Goal: Task Accomplishment & Management: Manage account settings

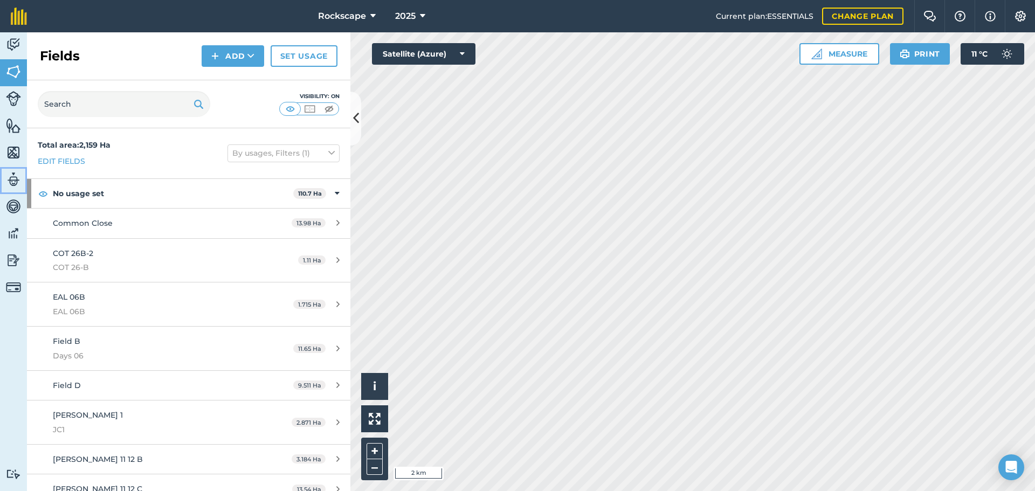
drag, startPoint x: 9, startPoint y: 170, endPoint x: 15, endPoint y: 193, distance: 24.1
click at [9, 170] on link "Team" at bounding box center [13, 180] width 27 height 27
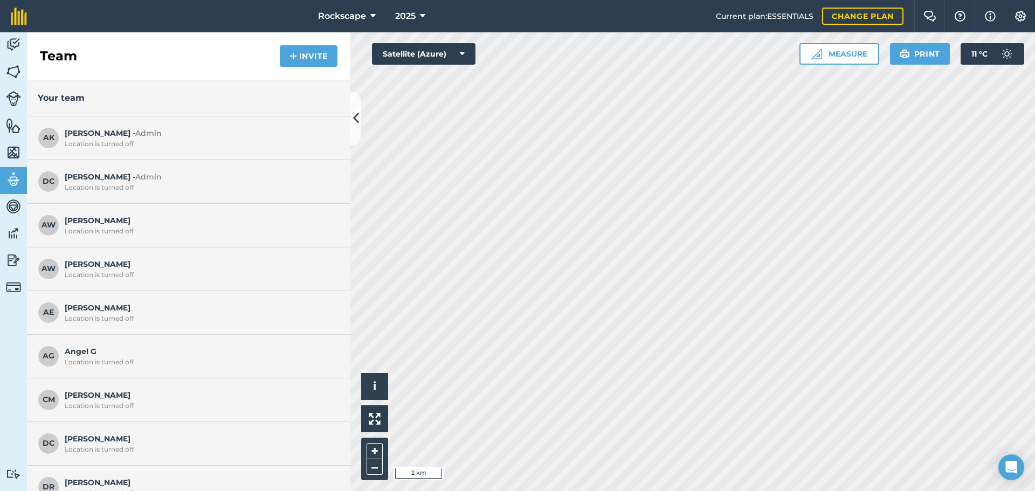
click at [147, 311] on span "[PERSON_NAME] E Location is turned off" at bounding box center [199, 312] width 269 height 20
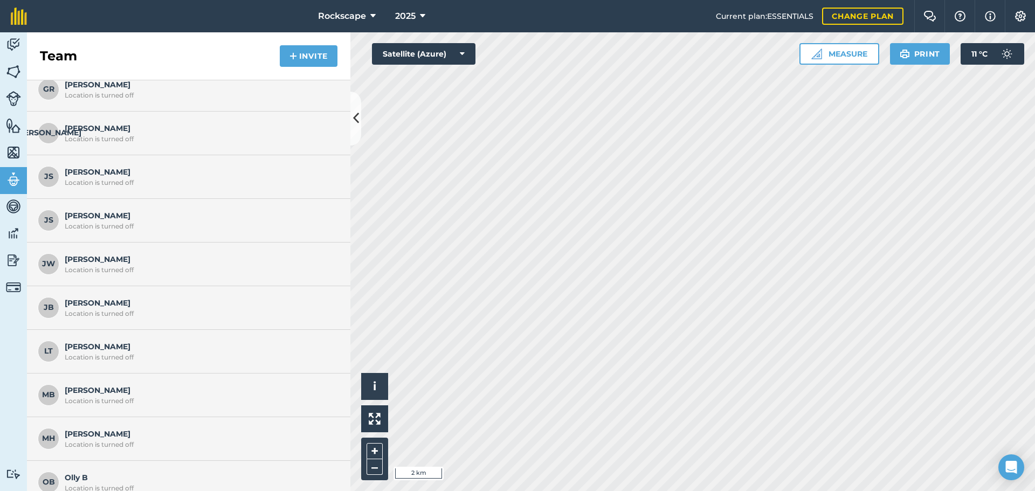
scroll to position [539, 0]
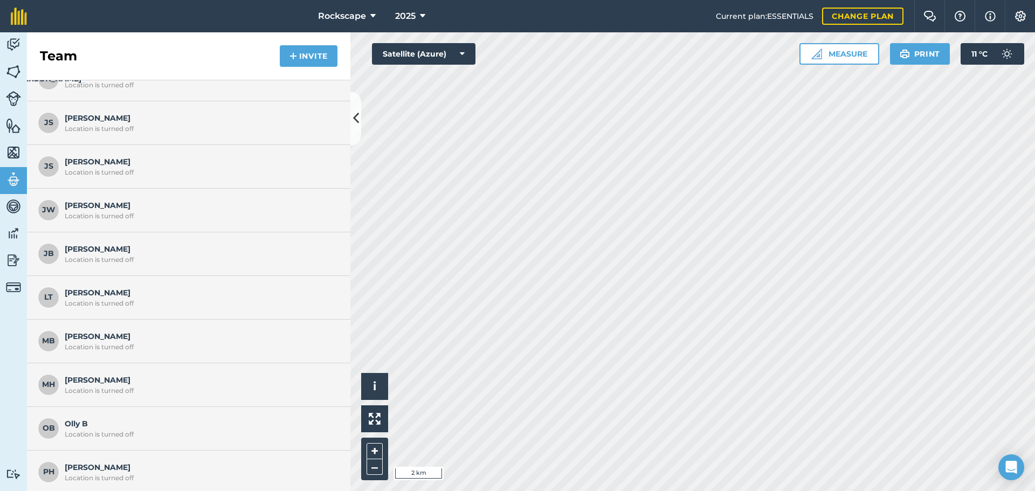
click at [94, 203] on span "[PERSON_NAME] W Location is turned off" at bounding box center [199, 209] width 269 height 20
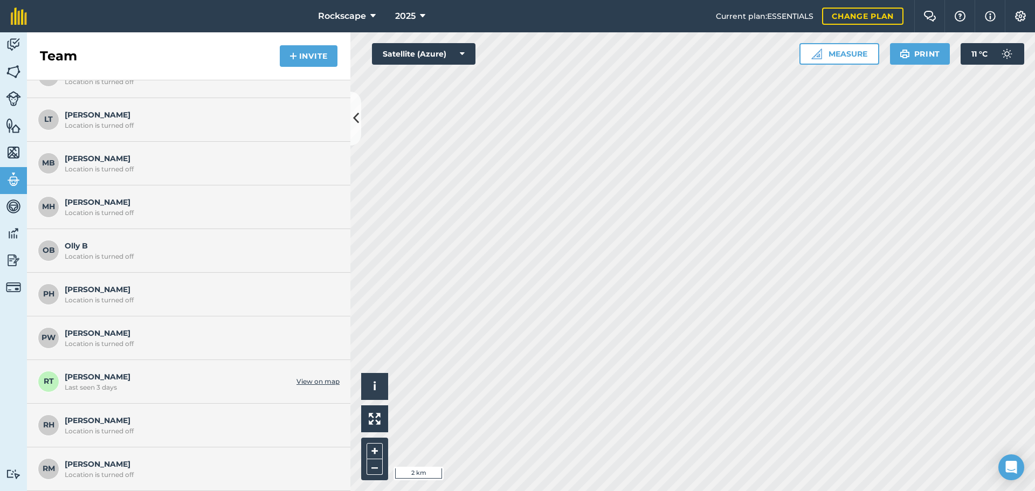
click at [202, 435] on div "RH [PERSON_NAME] Location is turned off" at bounding box center [188, 426] width 323 height 44
click at [176, 461] on span "[PERSON_NAME] Location is turned off" at bounding box center [199, 468] width 269 height 20
click at [170, 431] on div "Location is turned off" at bounding box center [199, 431] width 269 height 9
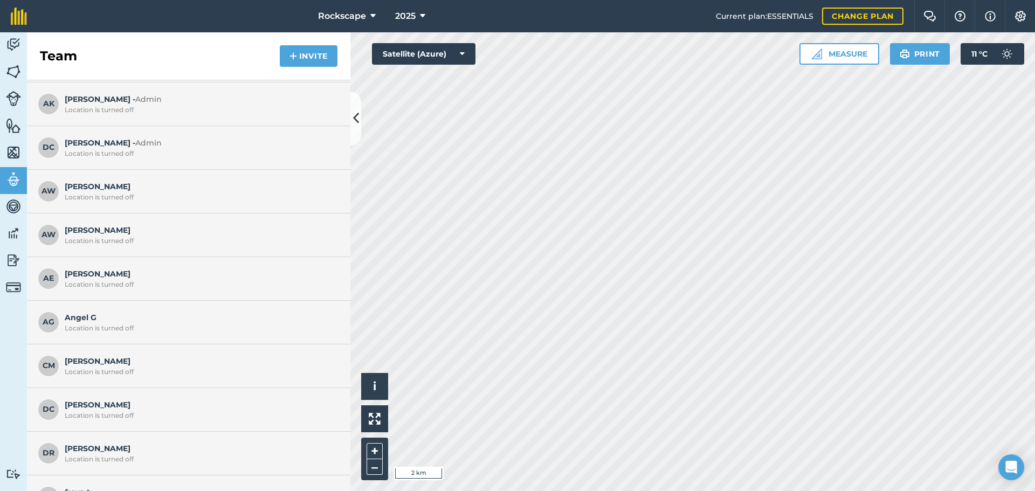
scroll to position [0, 0]
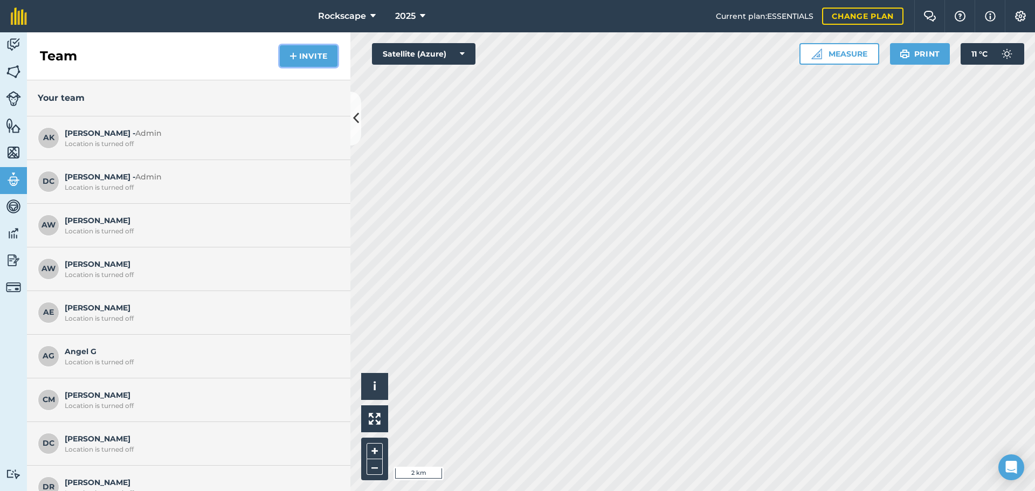
click at [305, 57] on button "Invite" at bounding box center [309, 56] width 58 height 22
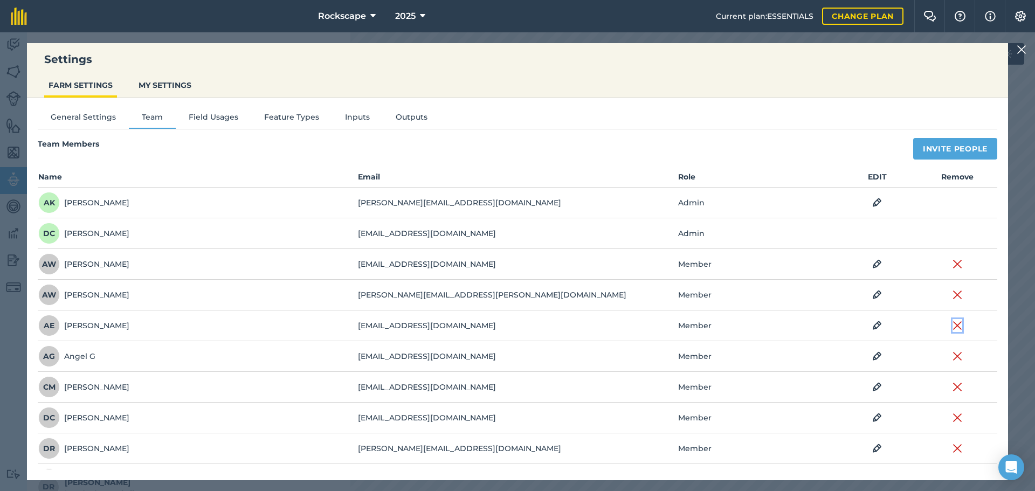
click at [952, 326] on img at bounding box center [957, 325] width 10 height 13
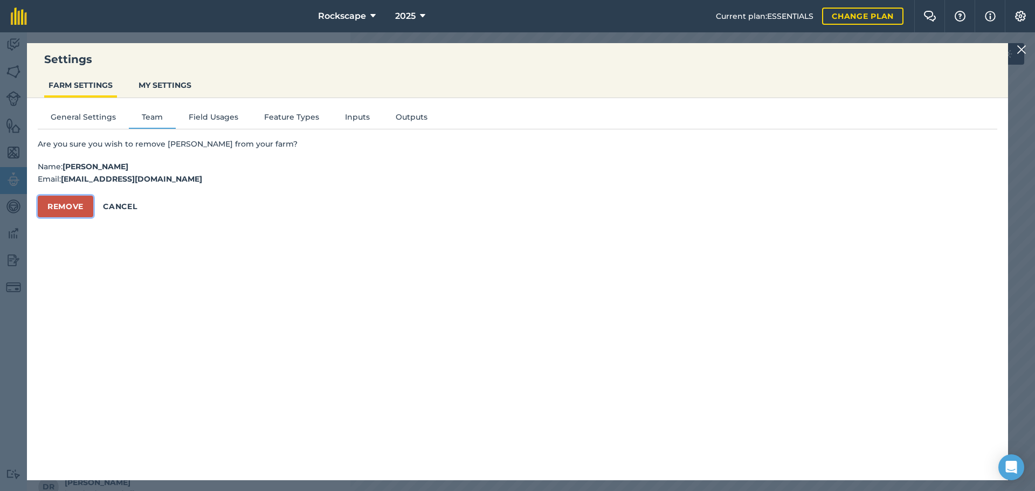
click at [60, 203] on button "Remove" at bounding box center [66, 207] width 56 height 22
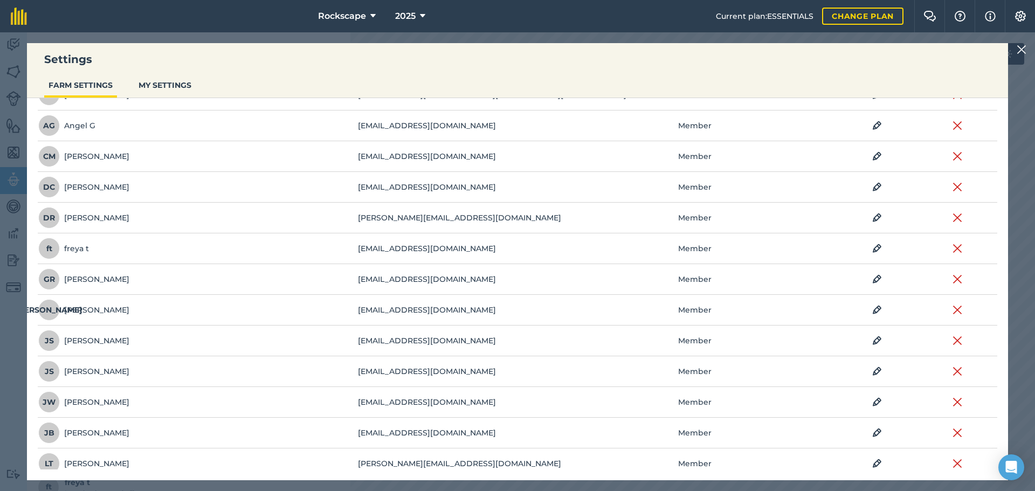
scroll to position [216, 0]
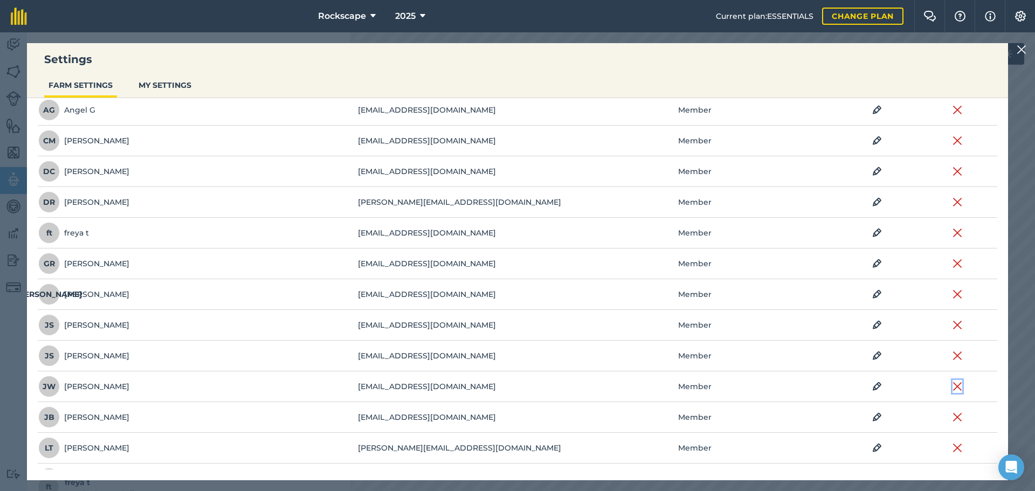
click at [952, 389] on img at bounding box center [957, 386] width 10 height 13
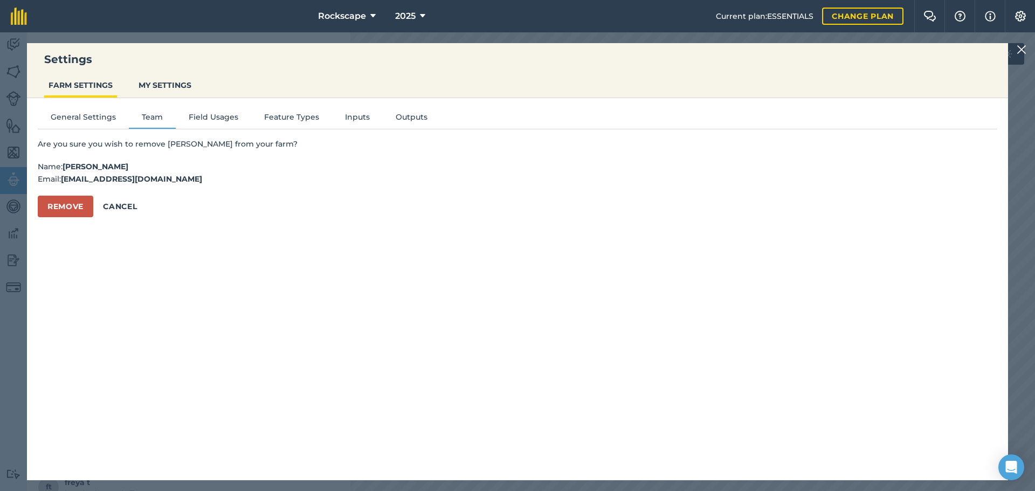
scroll to position [0, 0]
click at [66, 206] on button "Remove" at bounding box center [66, 207] width 56 height 22
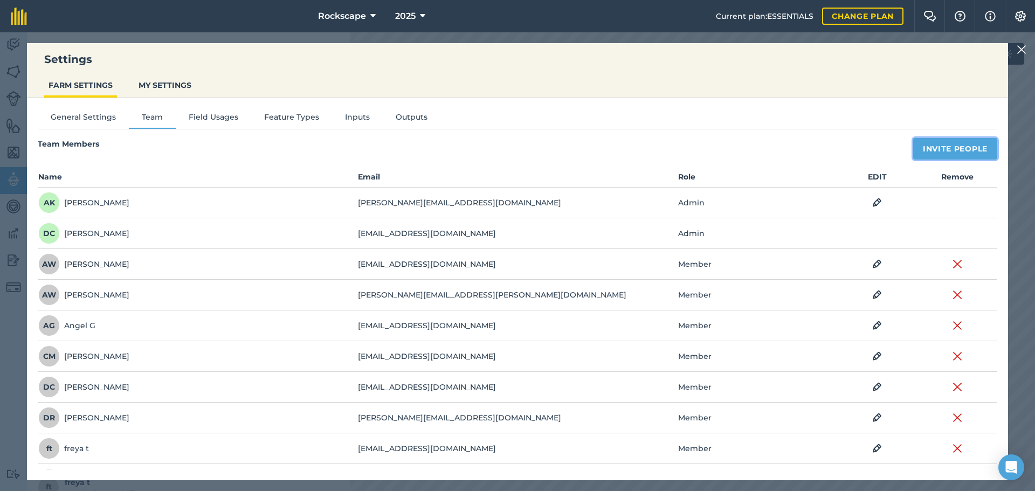
click at [947, 144] on button "Invite People" at bounding box center [955, 149] width 84 height 22
select select "MEMBER"
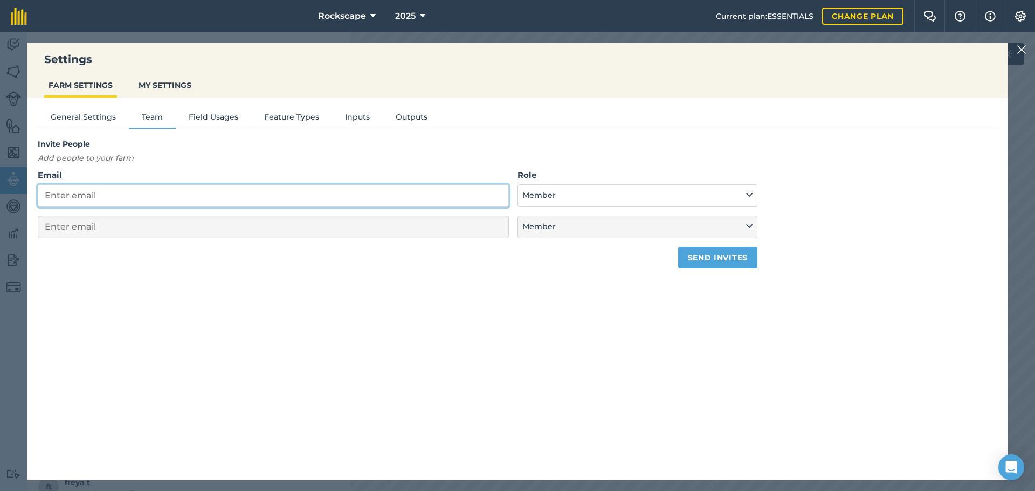
click at [216, 203] on input "Email" at bounding box center [273, 195] width 471 height 23
type input "j"
select select "MEMBER"
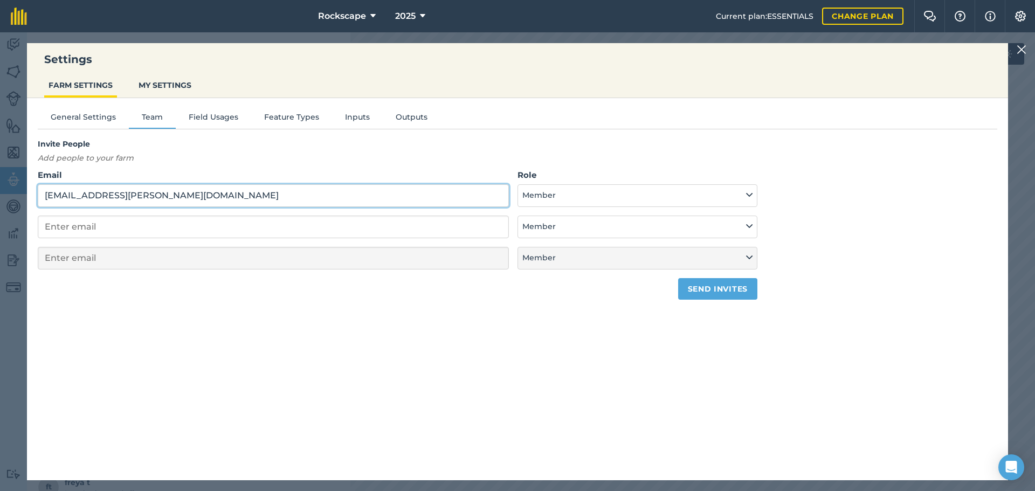
type input "[EMAIL_ADDRESS][PERSON_NAME][DOMAIN_NAME]"
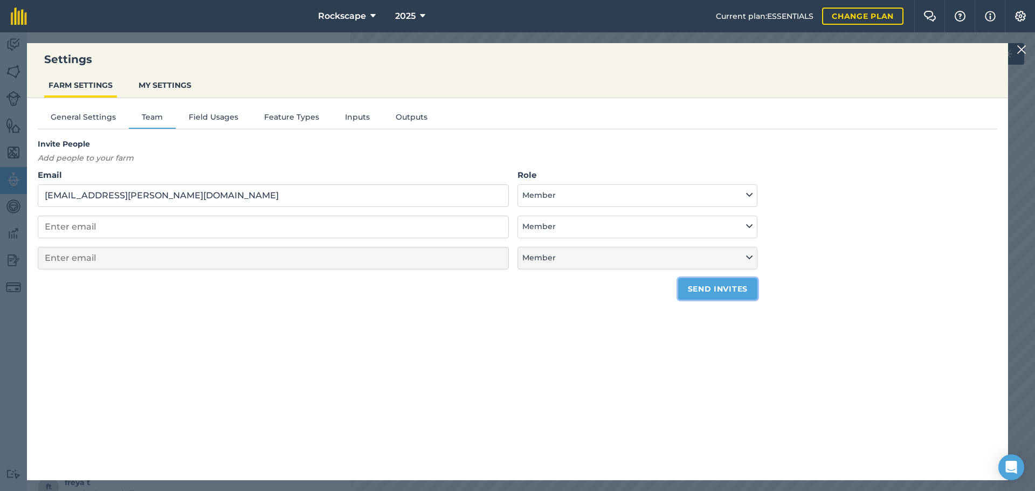
click at [737, 292] on button "Send invites" at bounding box center [717, 289] width 79 height 22
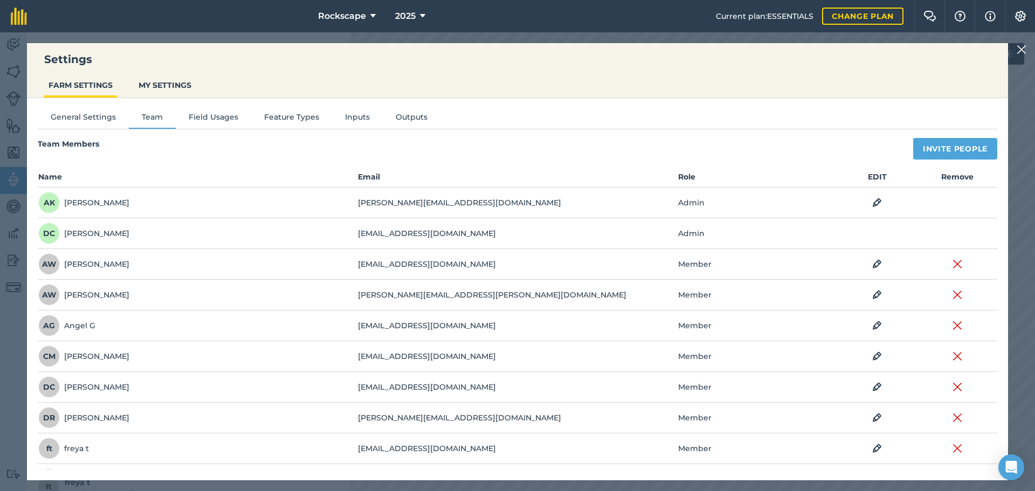
click at [1031, 46] on div "Settings FARM SETTINGS MY SETTINGS General Settings Team Field Usages Feature T…" at bounding box center [517, 261] width 1035 height 459
